Goal: Navigation & Orientation: Find specific page/section

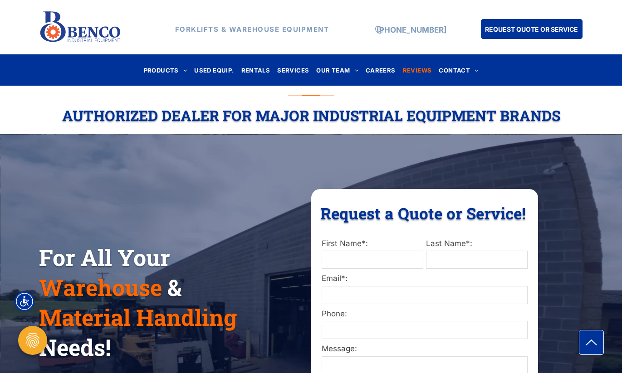
click at [404, 68] on span "REVIEWS" at bounding box center [417, 70] width 29 height 12
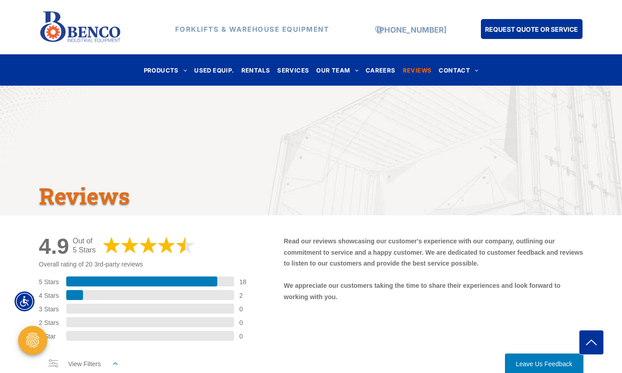
click at [276, 205] on h1 "Reviews" at bounding box center [304, 196] width 531 height 30
click at [79, 28] on img at bounding box center [80, 27] width 83 height 39
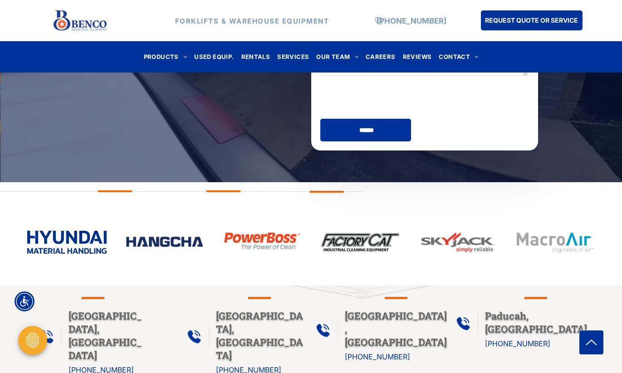
scroll to position [425, 0]
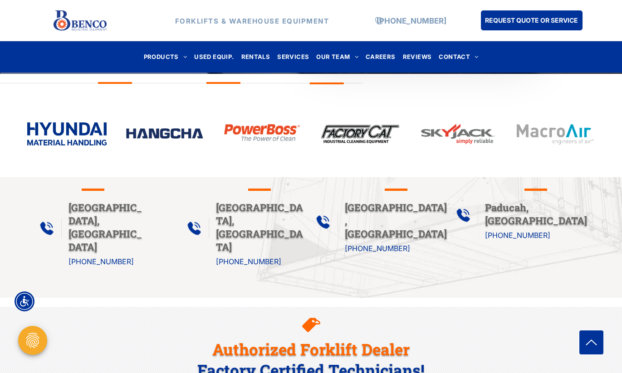
click at [87, 8] on img at bounding box center [80, 21] width 54 height 26
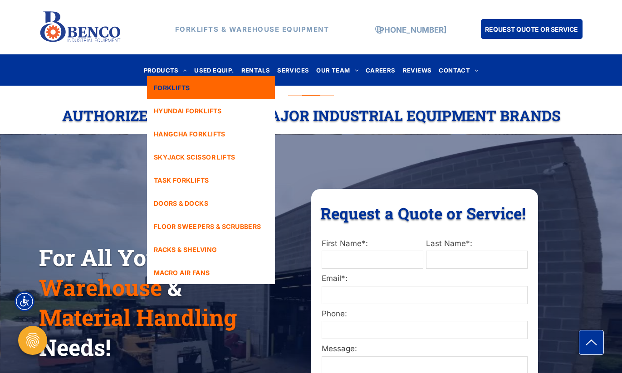
click at [184, 98] on link "FORKLIFTS" at bounding box center [211, 87] width 128 height 23
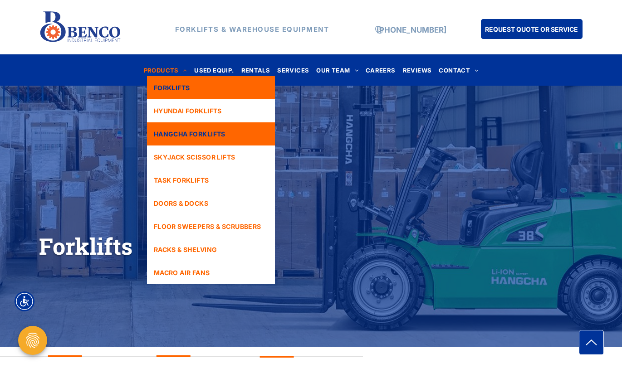
click at [192, 135] on span "HANGCHA FORKLIFTS" at bounding box center [190, 134] width 72 height 10
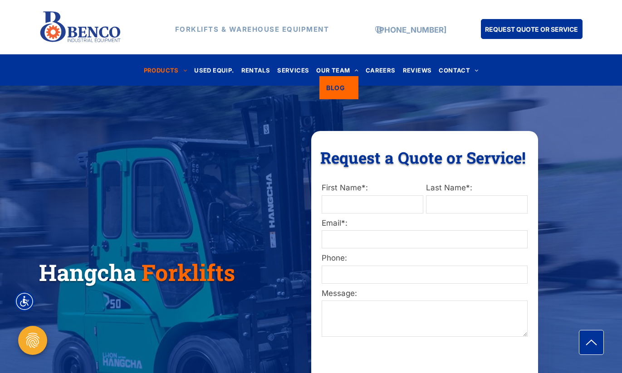
click at [334, 72] on span "OUR TEAM" at bounding box center [337, 70] width 42 height 12
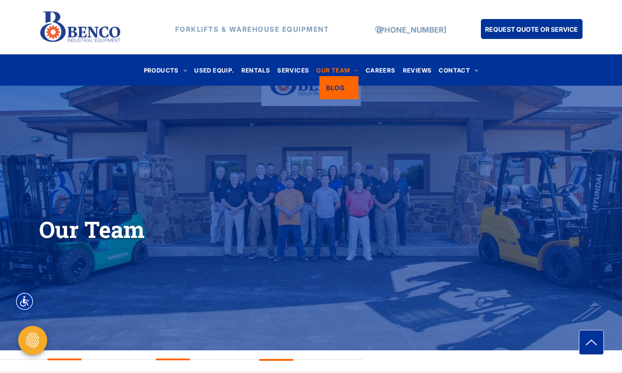
click at [337, 83] on span "BLOG" at bounding box center [335, 88] width 19 height 10
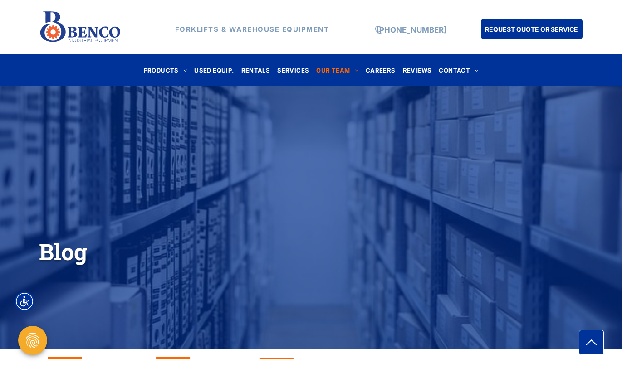
click at [77, 27] on img at bounding box center [80, 27] width 83 height 39
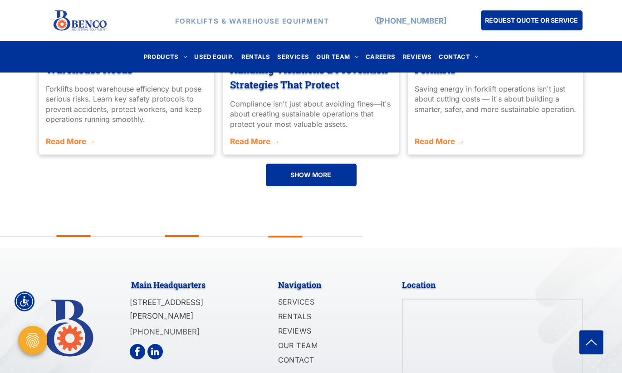
scroll to position [2199, 0]
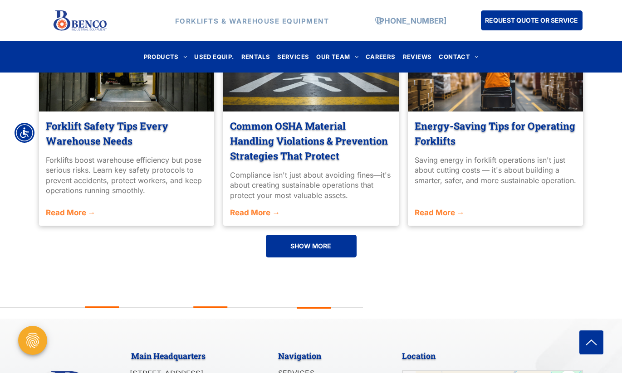
scroll to position [2199, 0]
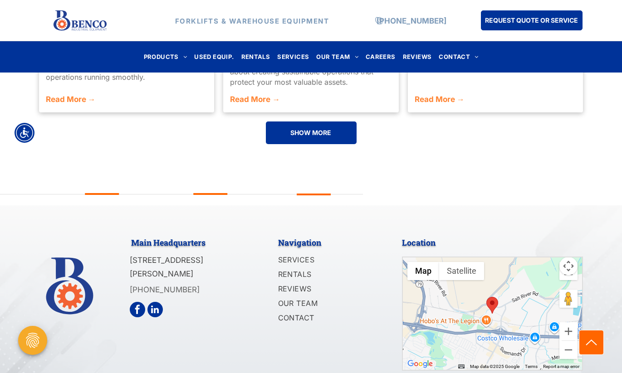
click at [591, 333] on icon "arrow icon" at bounding box center [590, 342] width 19 height 19
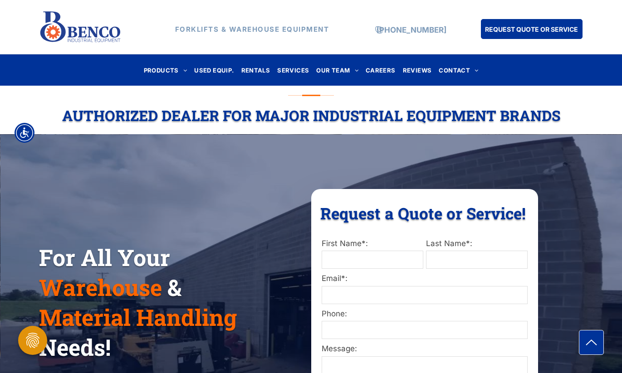
click at [24, 342] on icon "Open Privacy Settings" at bounding box center [33, 340] width 18 height 18
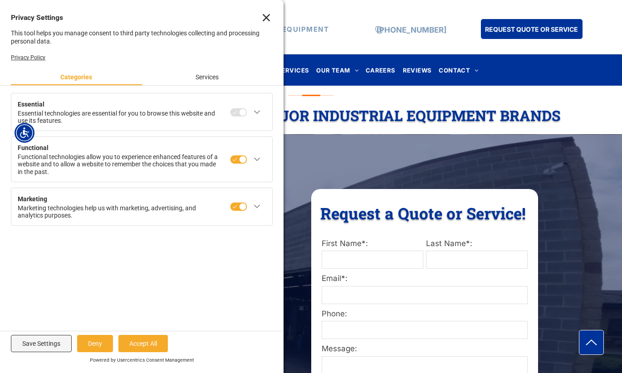
click at [268, 19] on icon "Close" at bounding box center [266, 17] width 7 height 7
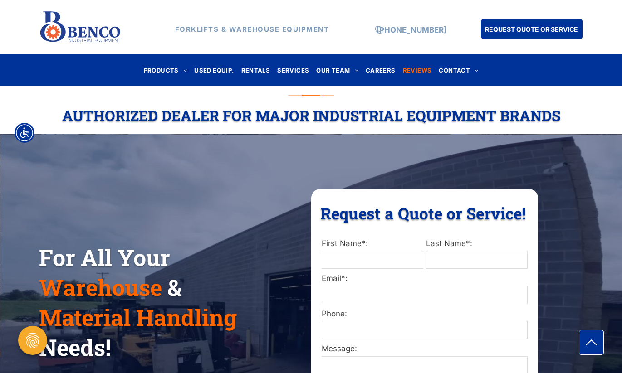
click at [411, 68] on span "REVIEWS" at bounding box center [417, 70] width 29 height 12
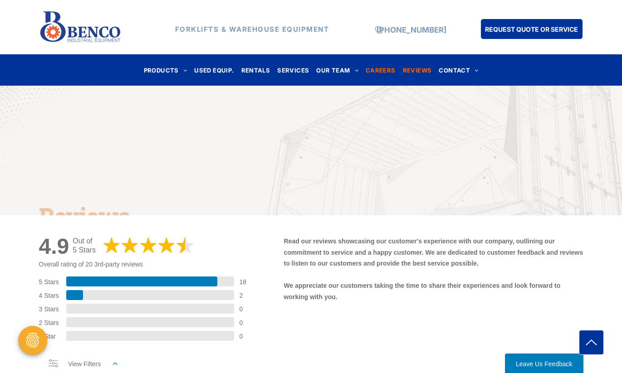
click at [374, 68] on span "CAREERS" at bounding box center [380, 70] width 30 height 12
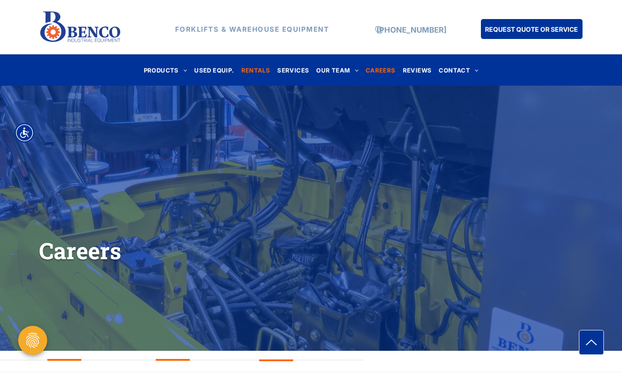
click at [255, 68] on span "RENTALS" at bounding box center [255, 70] width 29 height 12
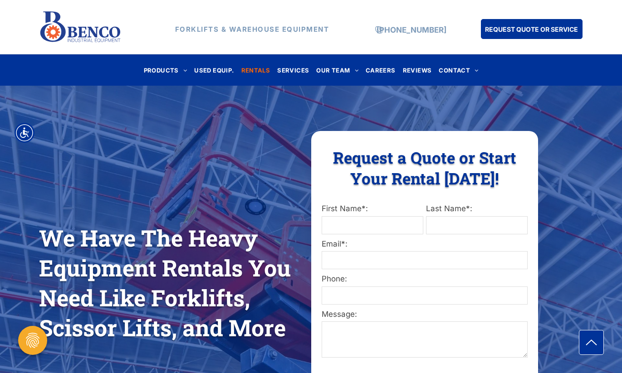
click at [89, 15] on img at bounding box center [80, 27] width 83 height 39
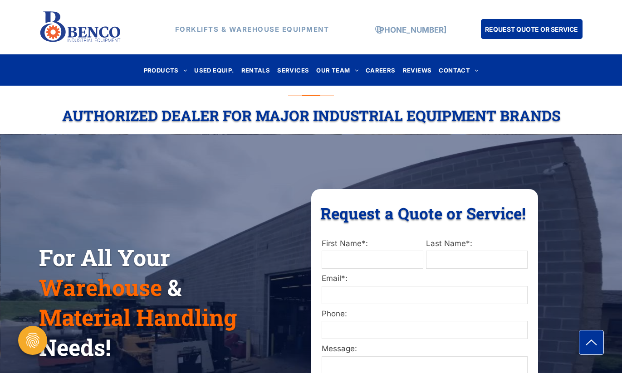
click at [83, 26] on img at bounding box center [80, 27] width 83 height 39
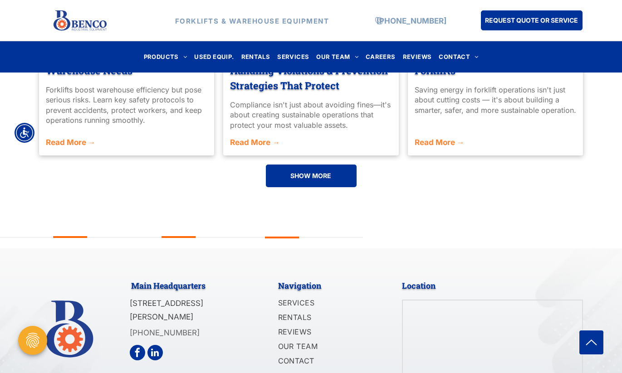
scroll to position [2199, 0]
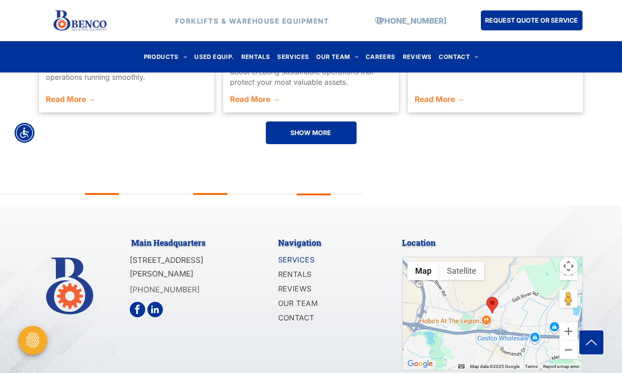
click at [291, 254] on span "SERVICES" at bounding box center [296, 259] width 37 height 11
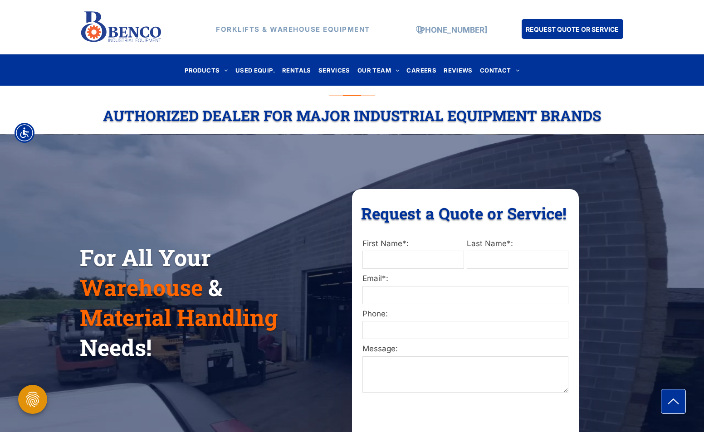
click at [31, 373] on icon "Open Privacy Settings" at bounding box center [33, 399] width 14 height 15
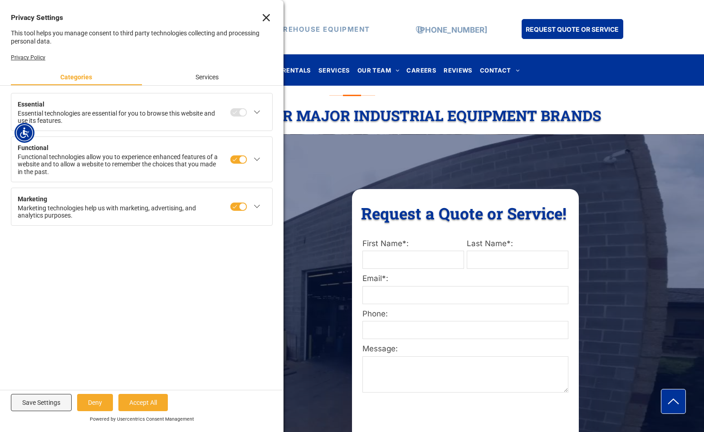
click at [267, 19] on icon "Close" at bounding box center [266, 17] width 7 height 7
